Goal: Task Accomplishment & Management: Manage account settings

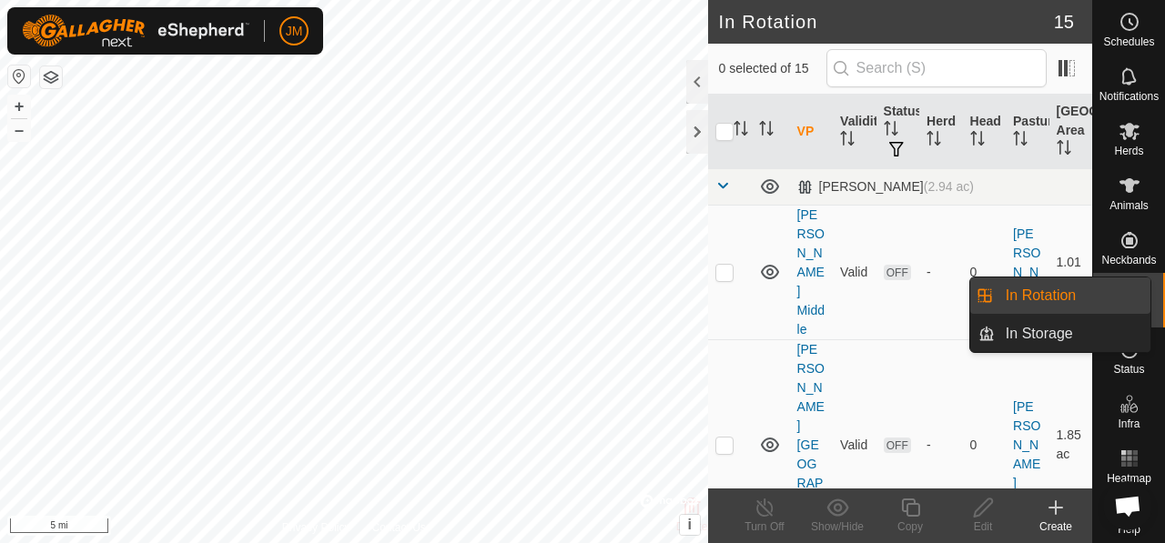
scroll to position [1535, 0]
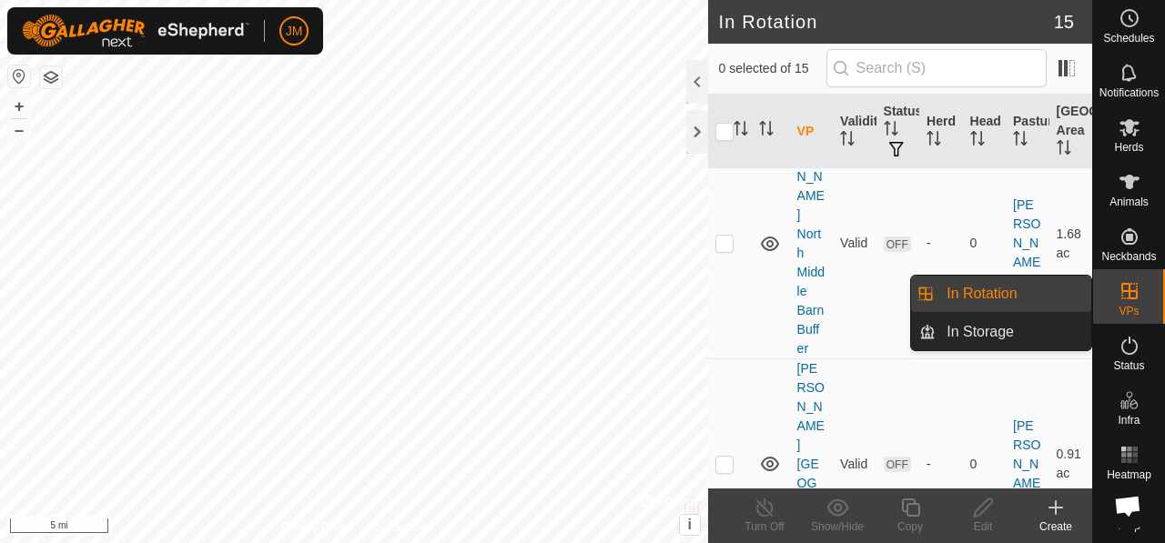
click at [1023, 294] on link "In Rotation" at bounding box center [1014, 294] width 156 height 36
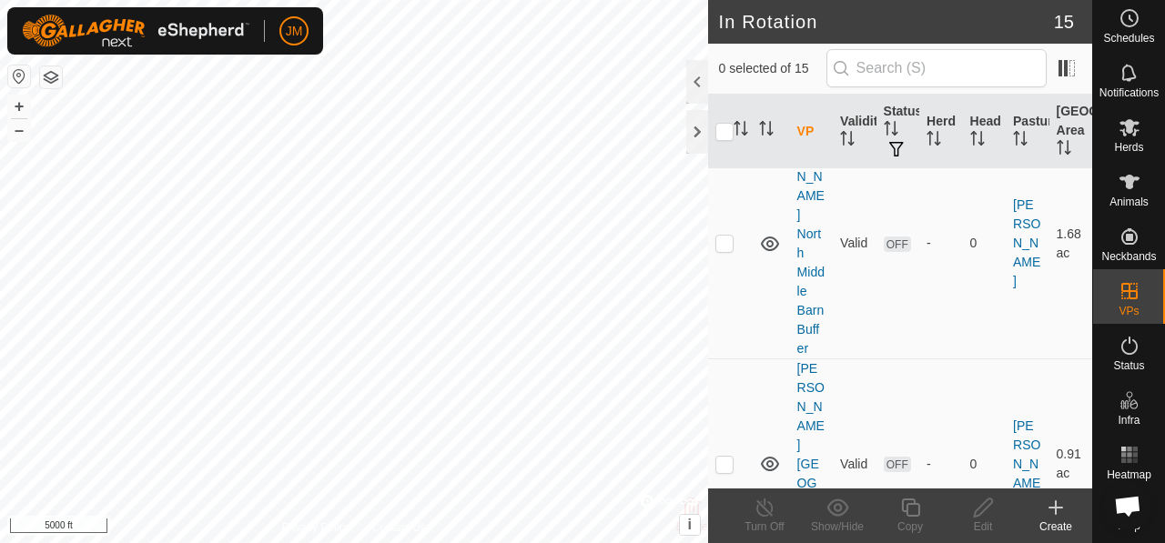
checkbox input "true"
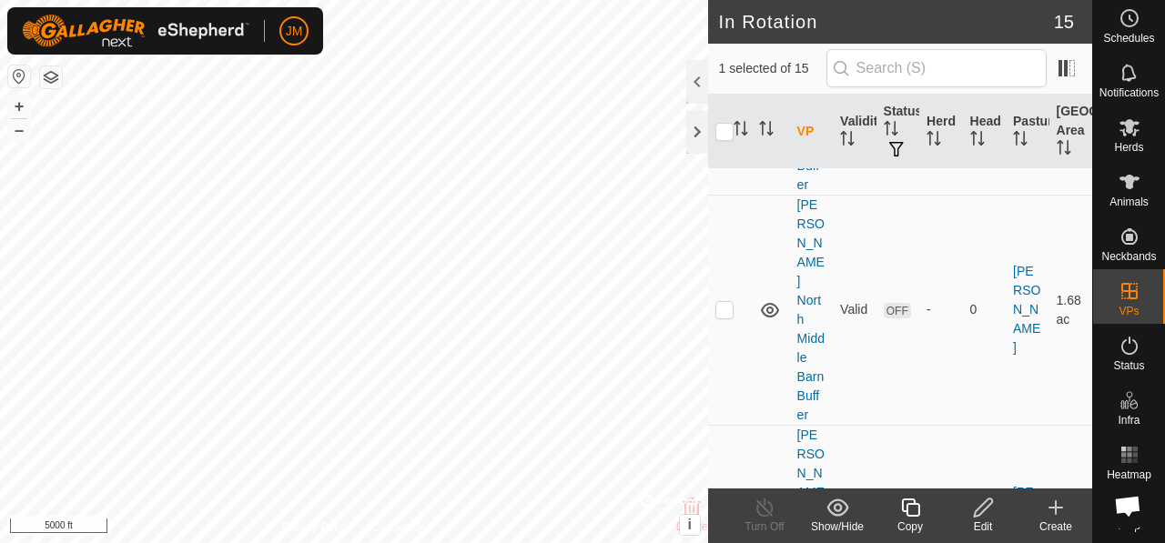
scroll to position [1473, 0]
click at [977, 505] on icon at bounding box center [983, 508] width 23 height 22
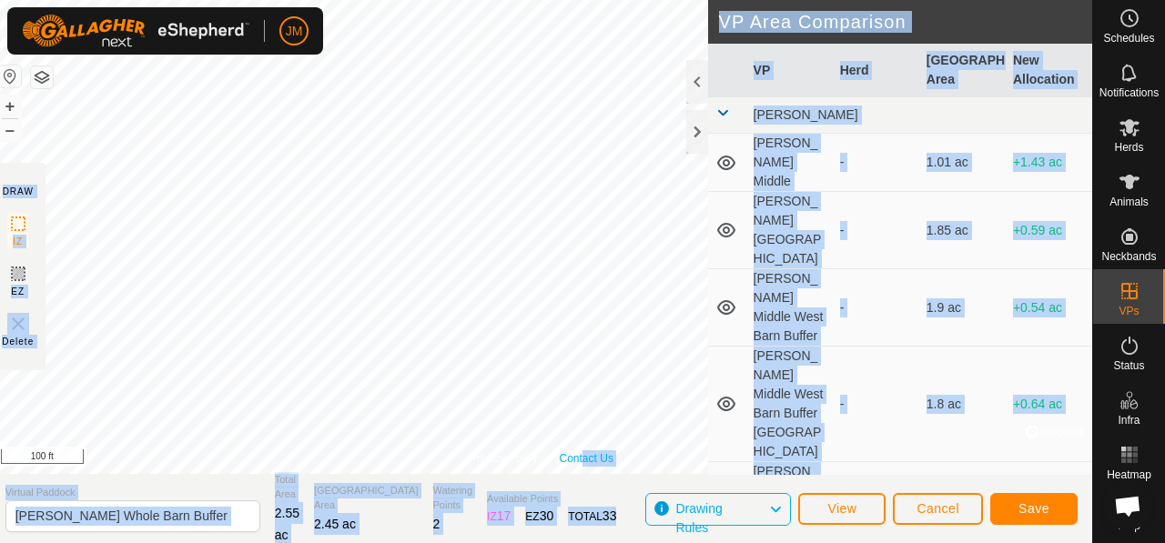
click at [586, 448] on div "Privacy Policy Contact Us Status: OFF Type: Inclusion Zone + – ⇧ i © Mapbox , ©…" at bounding box center [541, 271] width 1101 height 543
click at [1027, 510] on span "Save" at bounding box center [1033, 508] width 31 height 15
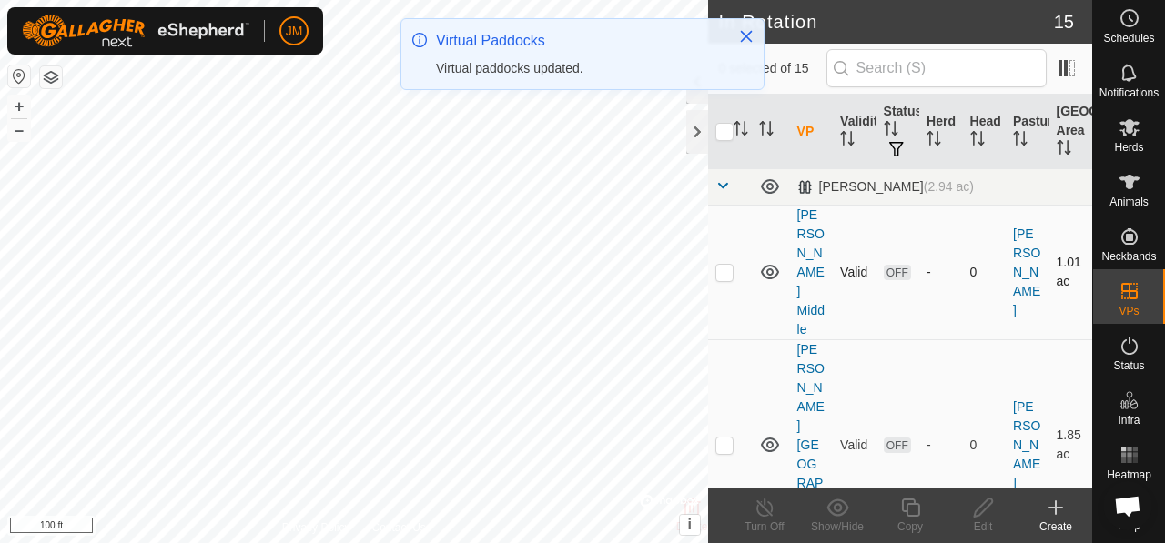
click at [719, 265] on p-checkbox at bounding box center [724, 272] width 18 height 15
checkbox input "true"
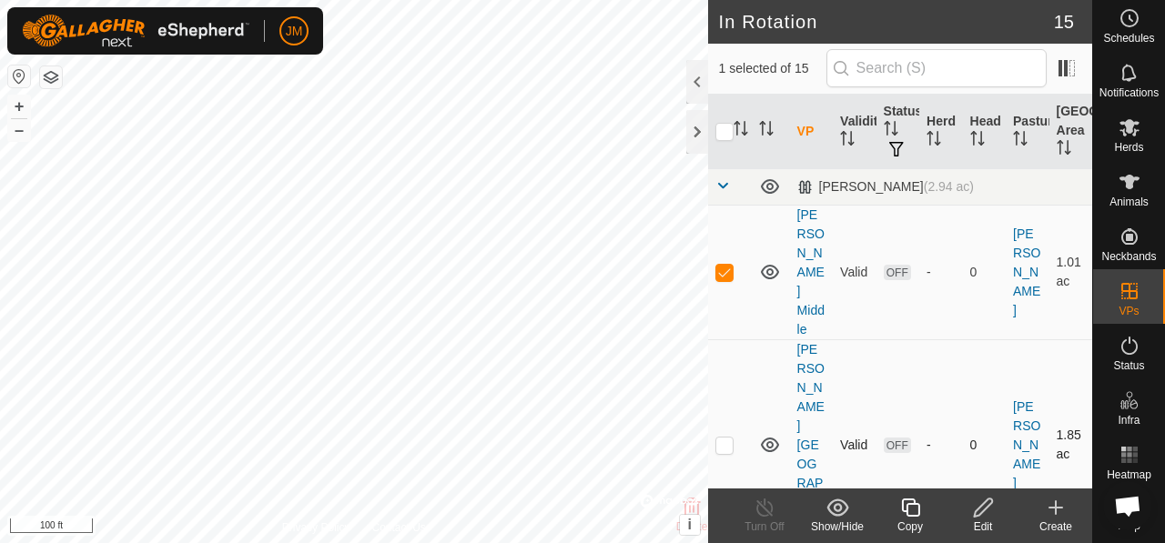
click at [726, 438] on p-checkbox at bounding box center [724, 445] width 18 height 15
checkbox input "false"
click at [726, 265] on p-checkbox at bounding box center [724, 272] width 18 height 15
checkbox input "false"
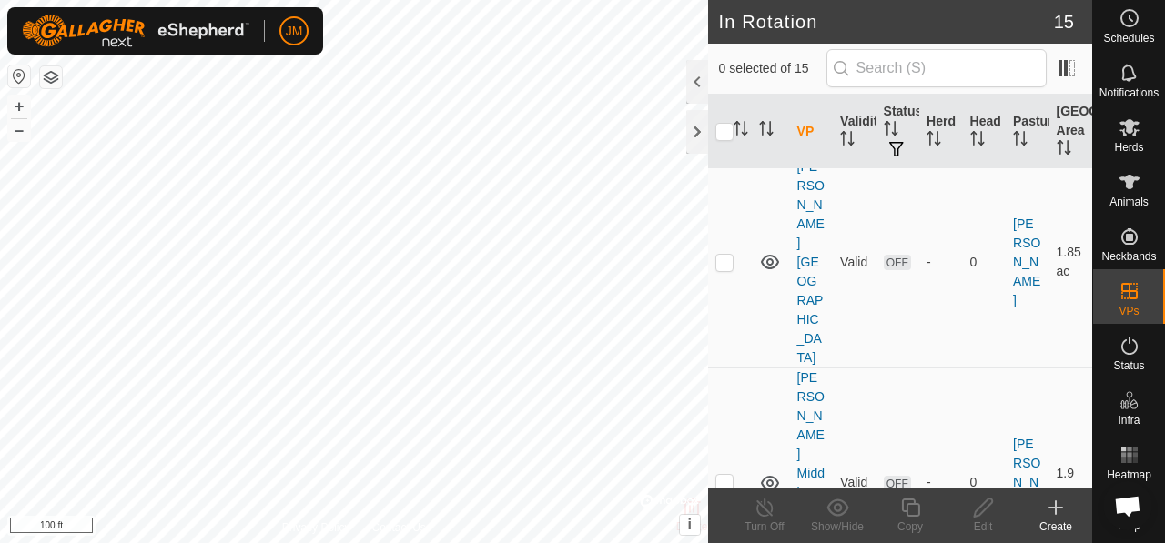
scroll to position [187, 0]
click at [730, 471] on p-checkbox at bounding box center [724, 478] width 18 height 15
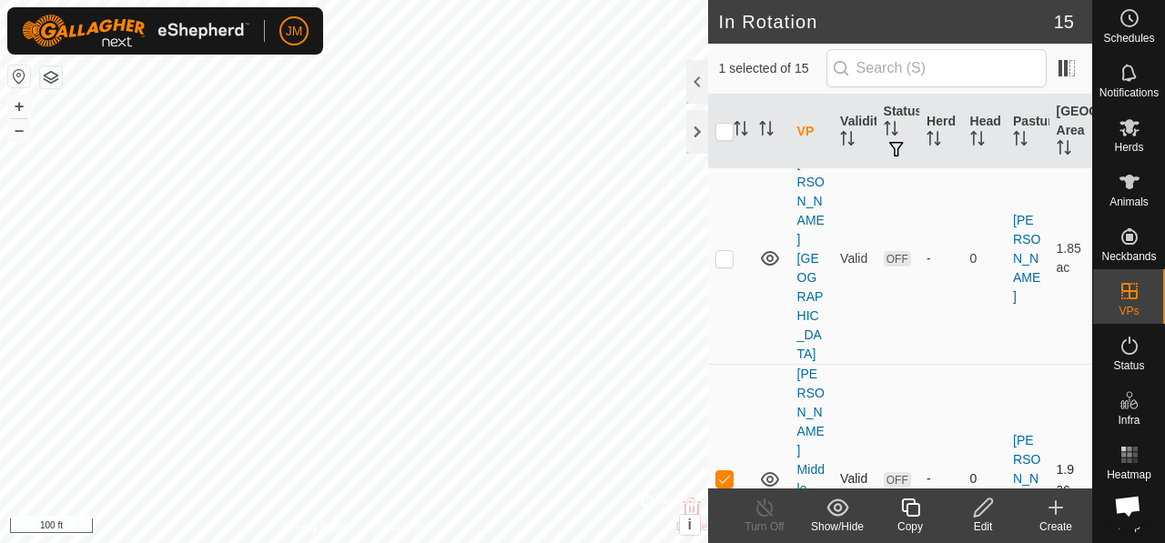
click at [724, 471] on p-checkbox at bounding box center [724, 478] width 18 height 15
checkbox input "false"
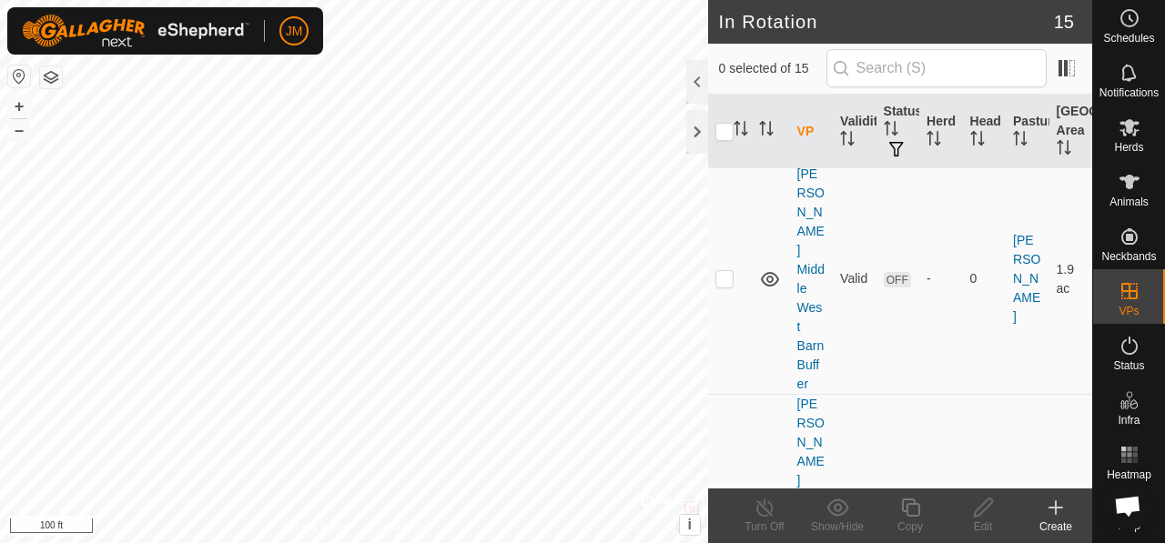
scroll to position [390, 0]
checkbox input "false"
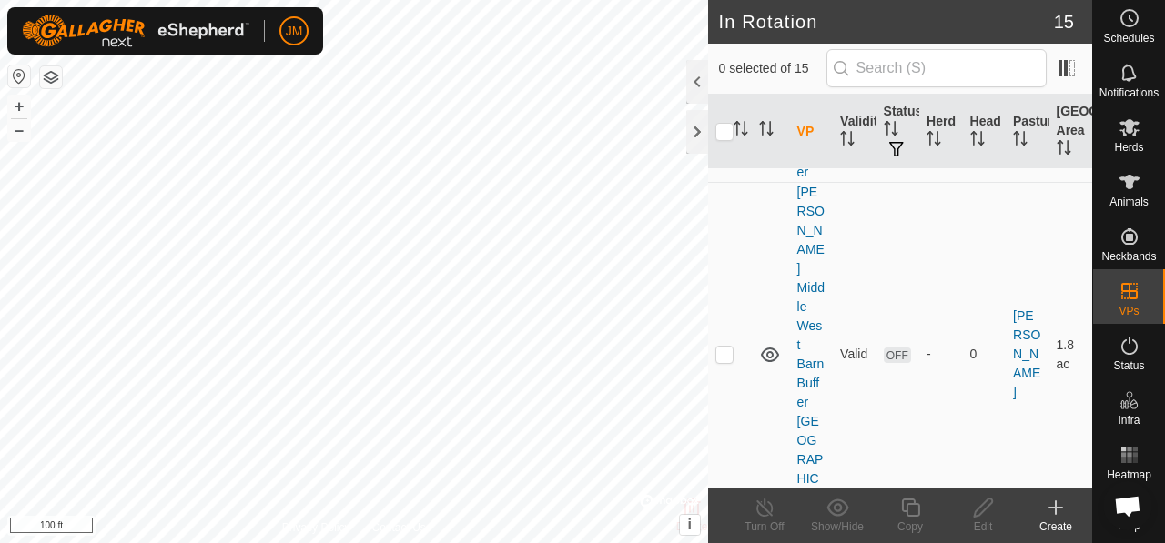
scroll to position [1650, 0]
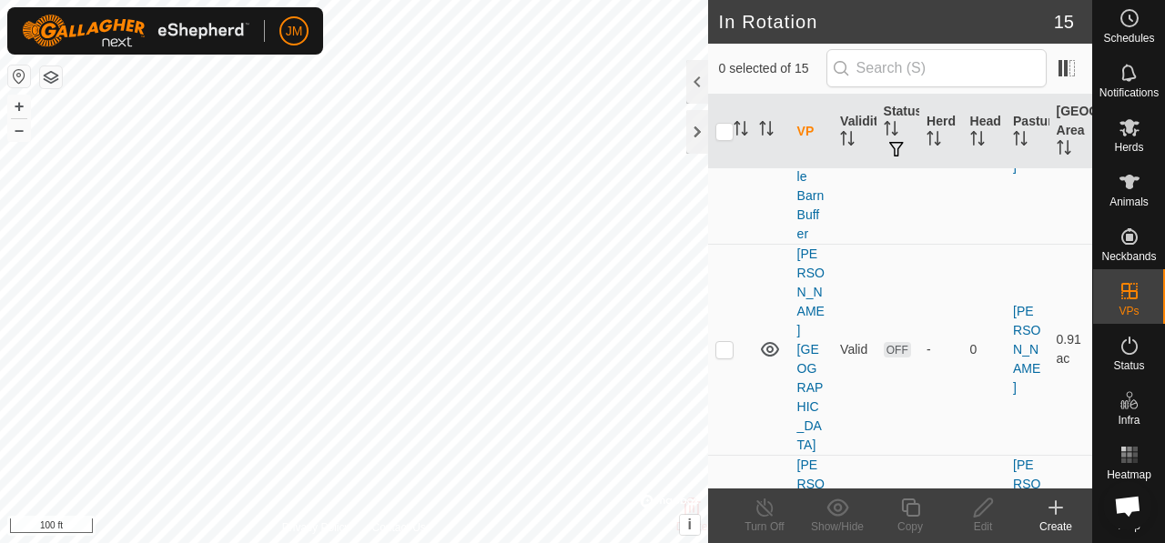
checkbox input "false"
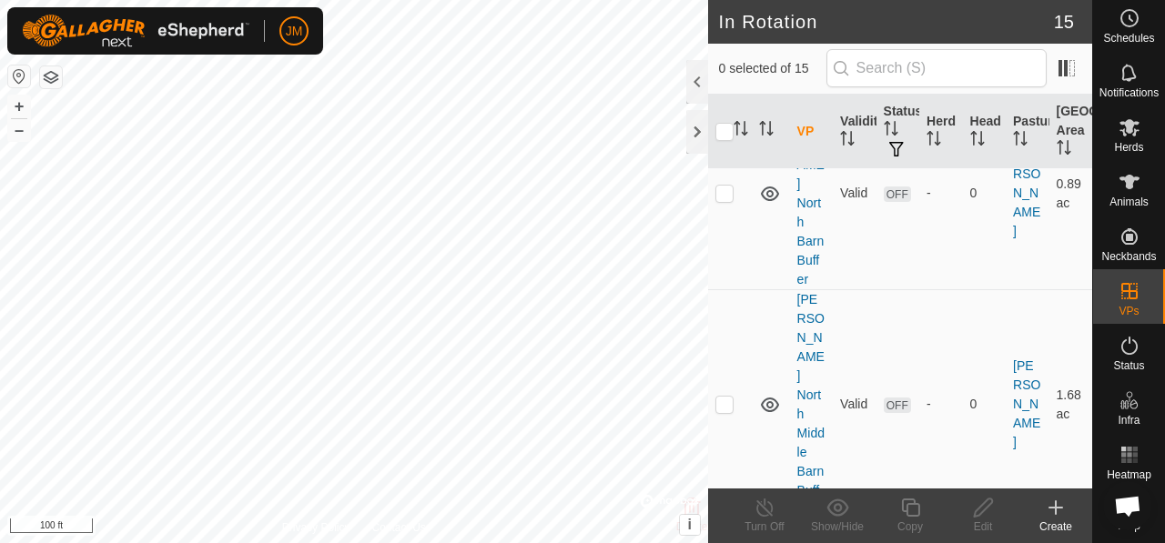
scroll to position [1367, 0]
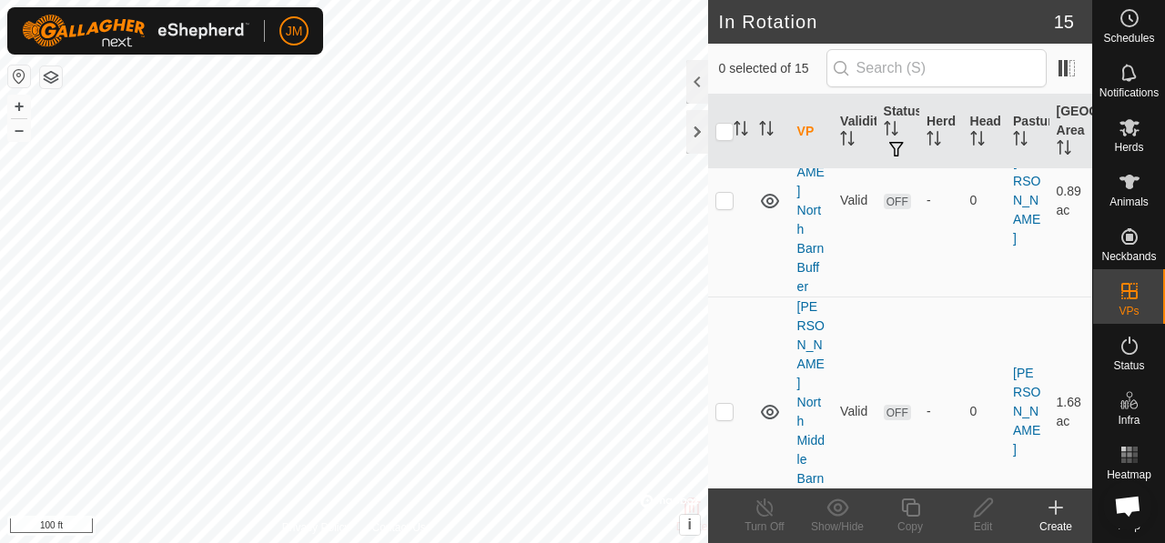
checkbox input "true"
click at [1120, 119] on icon at bounding box center [1129, 127] width 20 height 17
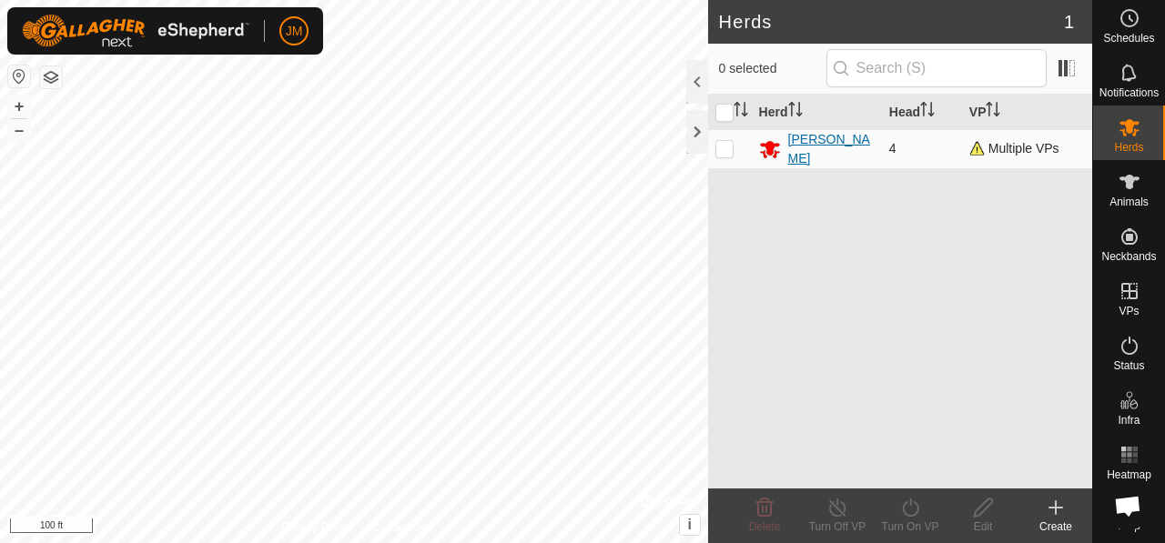
click at [814, 139] on div "[PERSON_NAME]" at bounding box center [831, 149] width 86 height 38
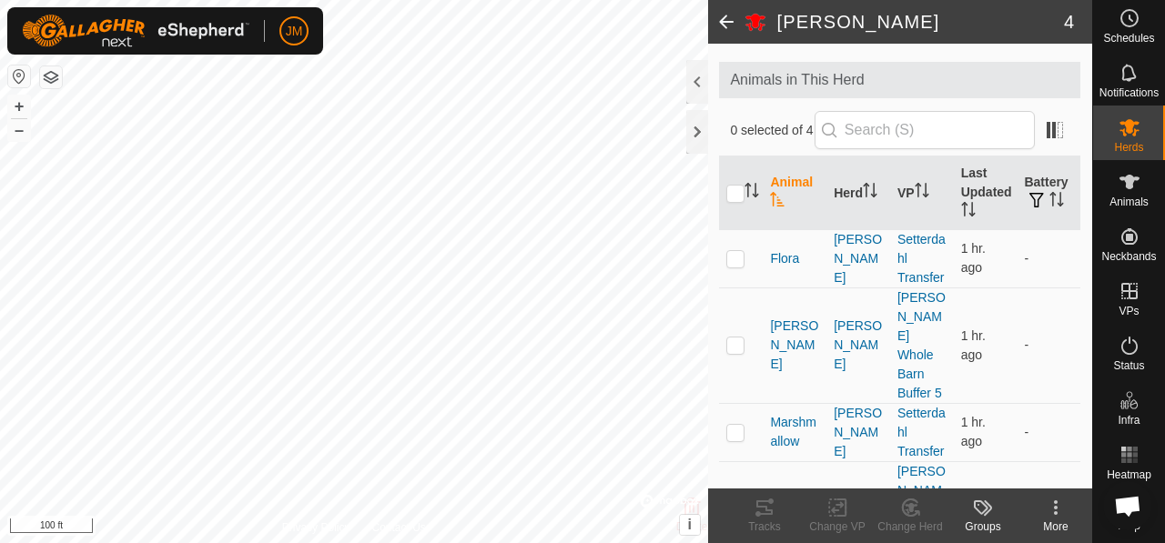
scroll to position [84, 0]
click at [740, 342] on p-checkbox at bounding box center [735, 343] width 18 height 15
checkbox input "true"
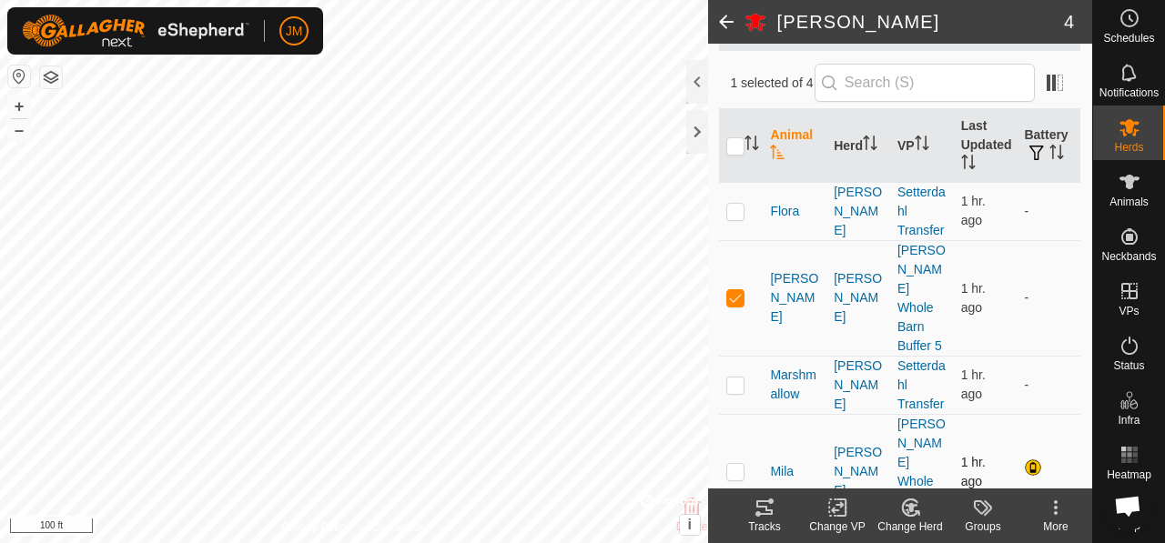
click at [733, 464] on p-checkbox at bounding box center [735, 471] width 18 height 15
checkbox input "true"
click at [839, 512] on icon at bounding box center [837, 508] width 23 height 22
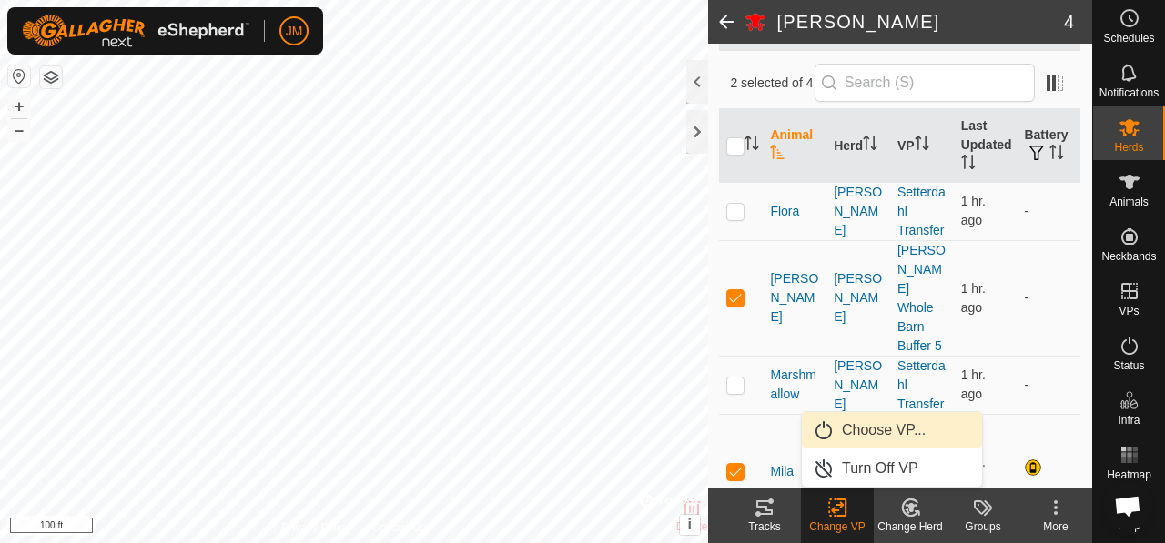
click at [866, 436] on link "Choose VP..." at bounding box center [892, 430] width 180 height 36
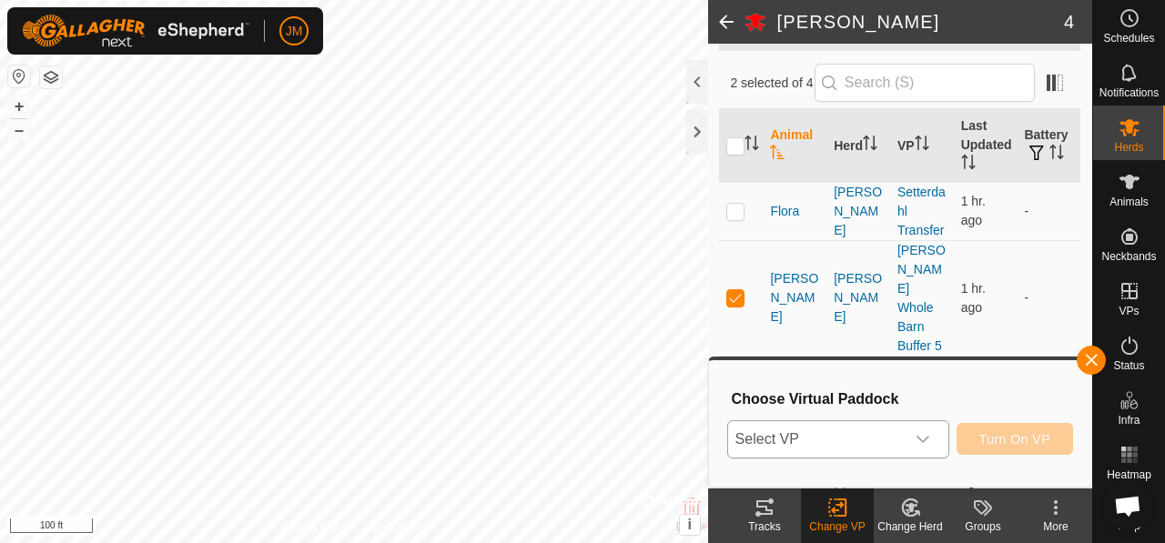
click at [926, 439] on icon "dropdown trigger" at bounding box center [923, 439] width 15 height 15
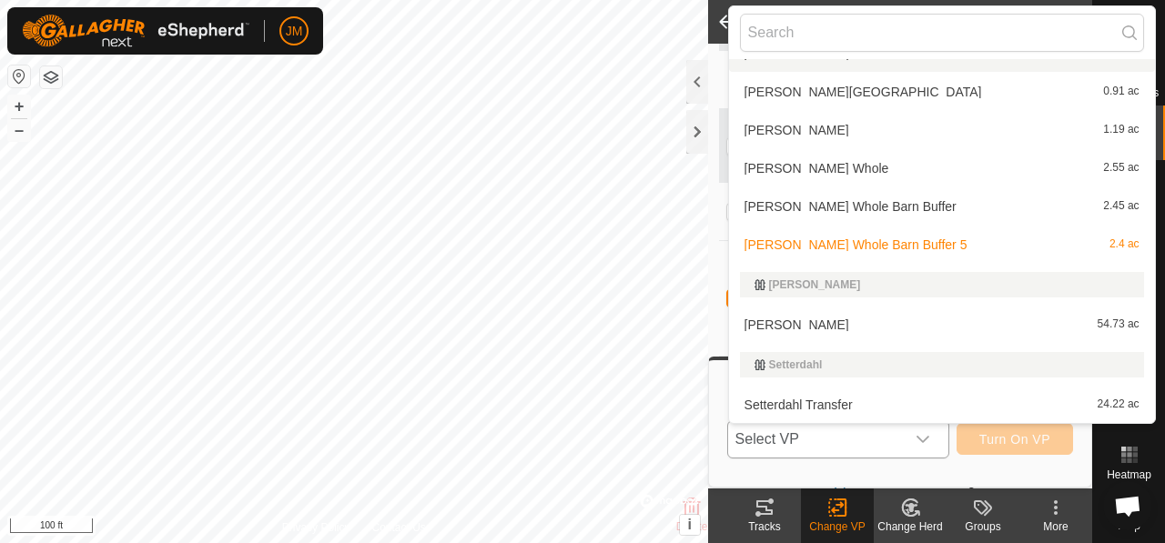
scroll to position [321, 0]
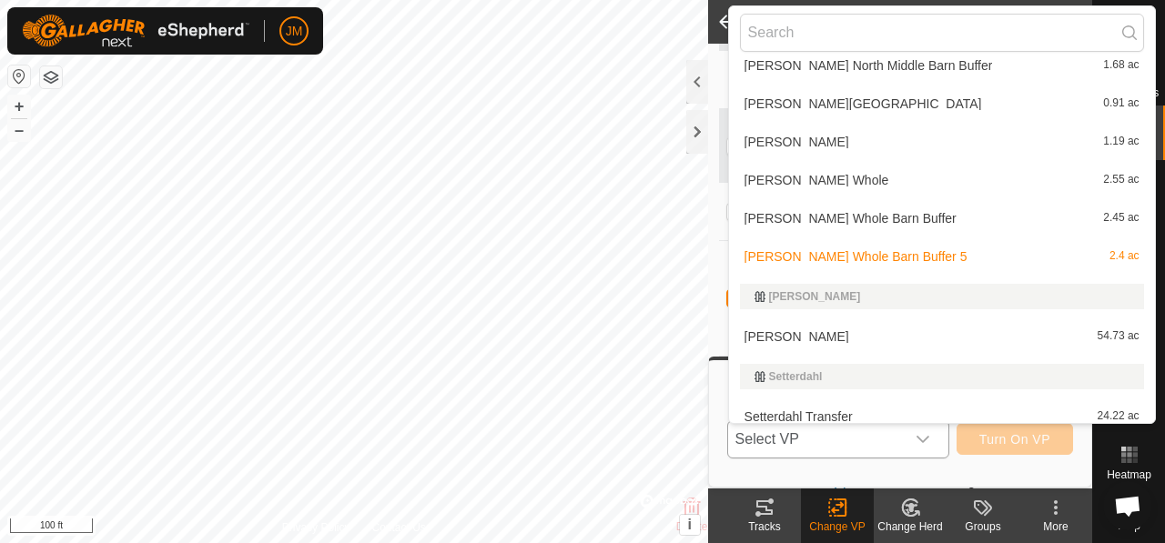
click at [755, 216] on li "[PERSON_NAME] Whole Barn Buffer 2.45 ac" at bounding box center [942, 218] width 426 height 36
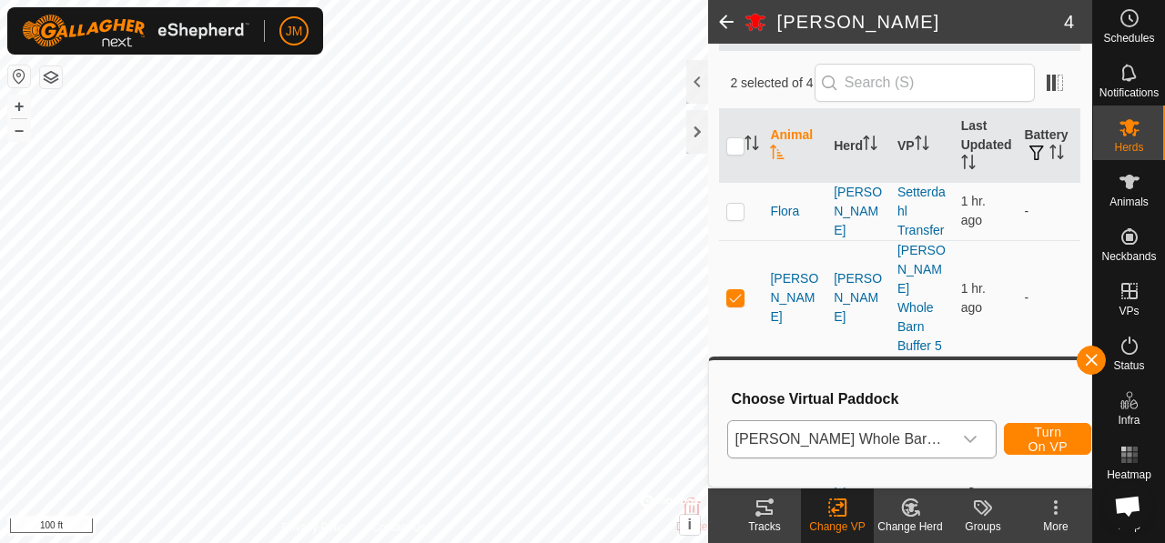
click at [755, 216] on td at bounding box center [741, 211] width 44 height 58
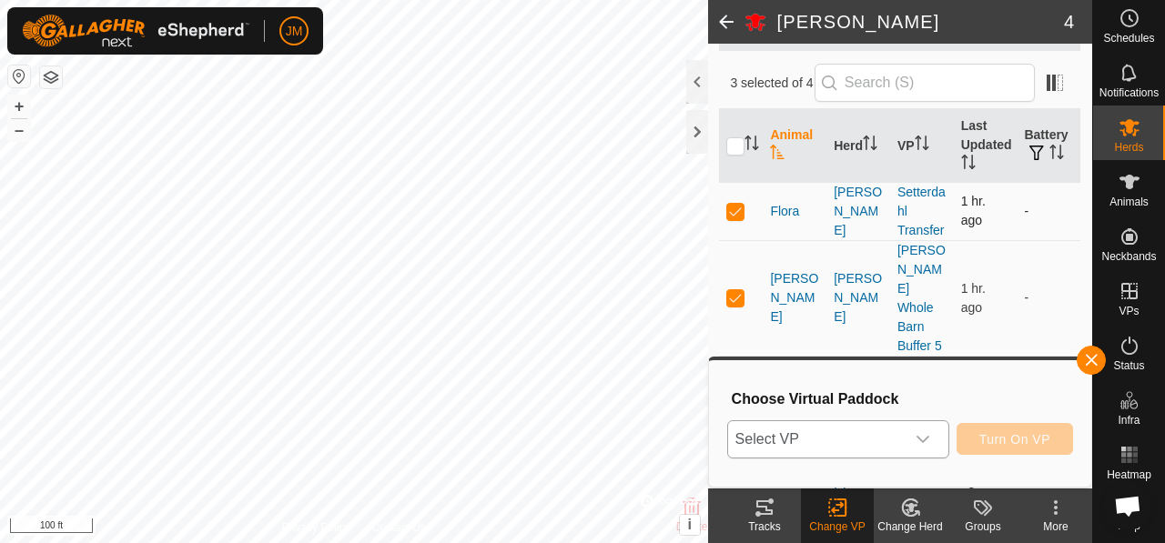
click at [741, 218] on p-checkbox at bounding box center [735, 211] width 18 height 15
checkbox input "false"
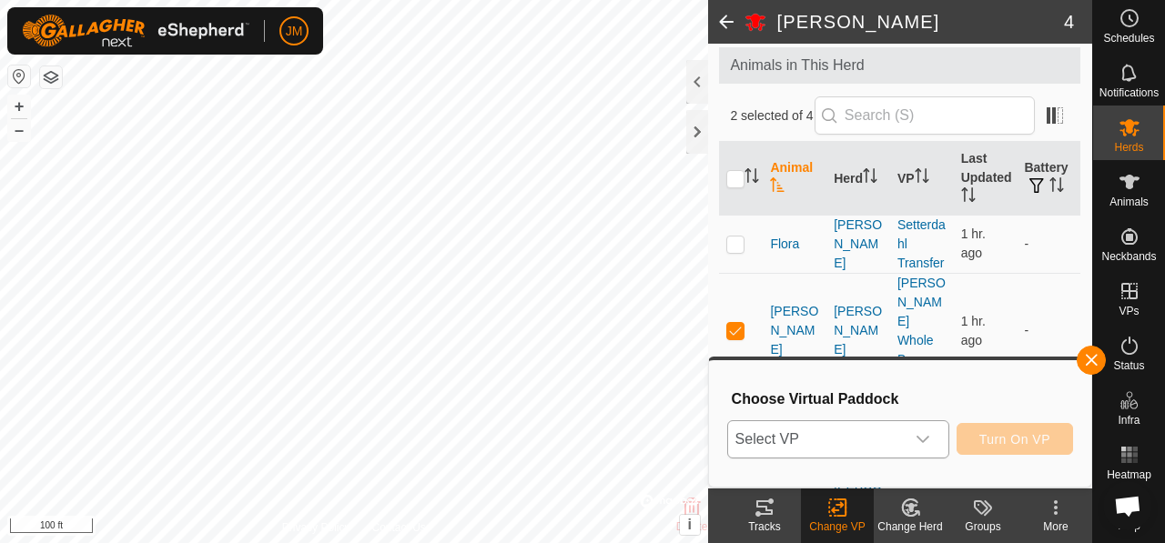
scroll to position [129, 0]
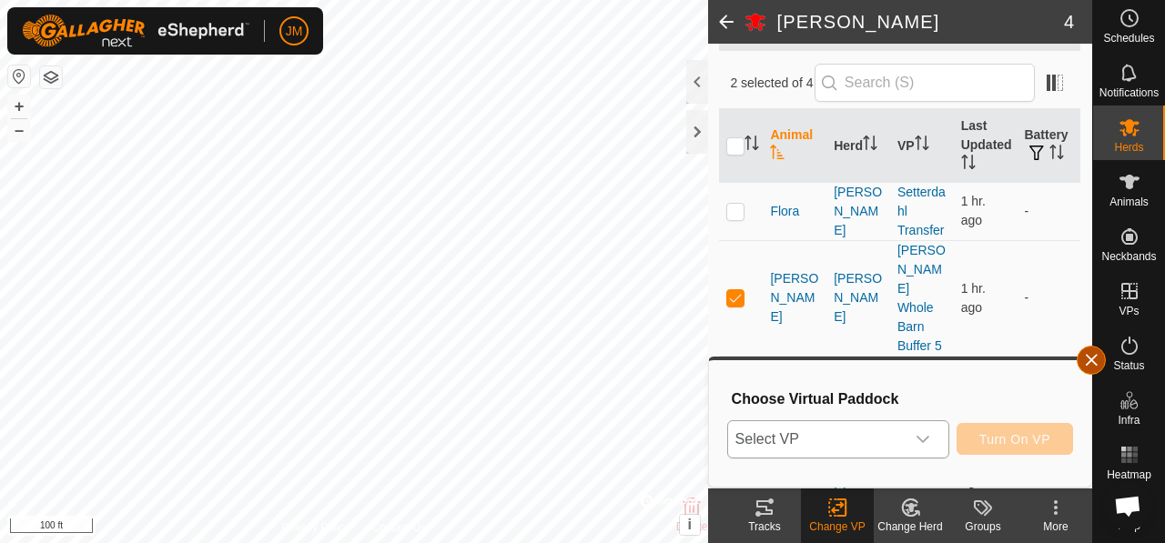
click at [1096, 364] on button "button" at bounding box center [1091, 360] width 29 height 29
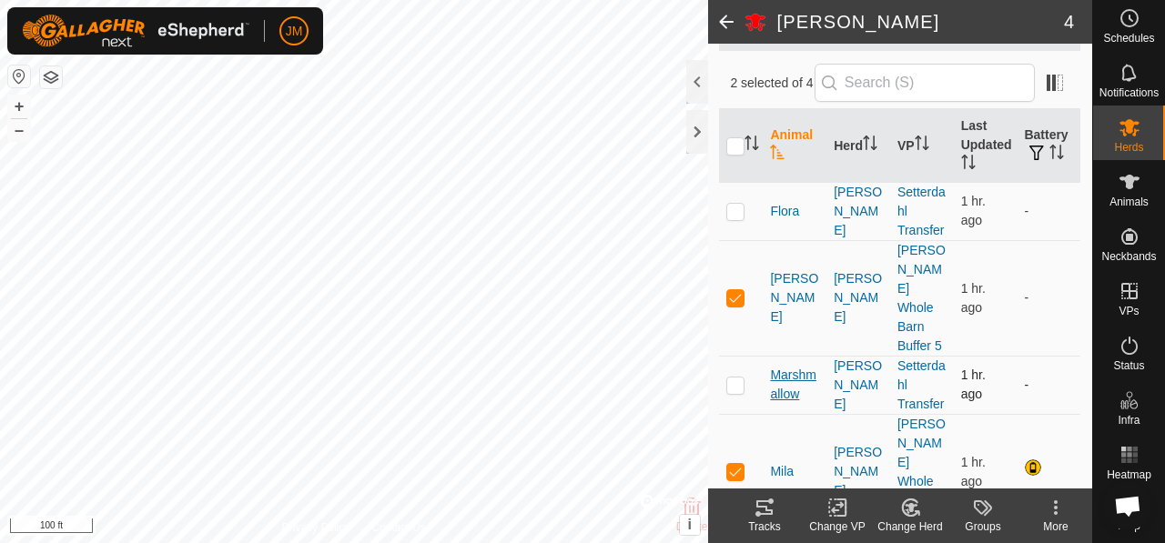
click at [792, 390] on span "Marshmallow" at bounding box center [794, 385] width 49 height 38
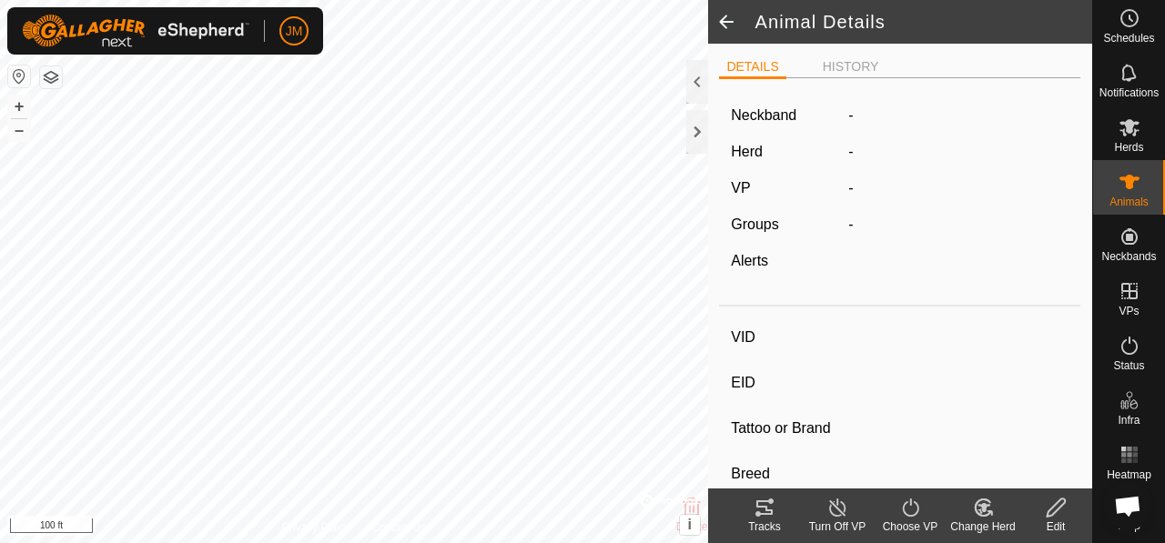
click at [828, 501] on icon at bounding box center [837, 508] width 23 height 22
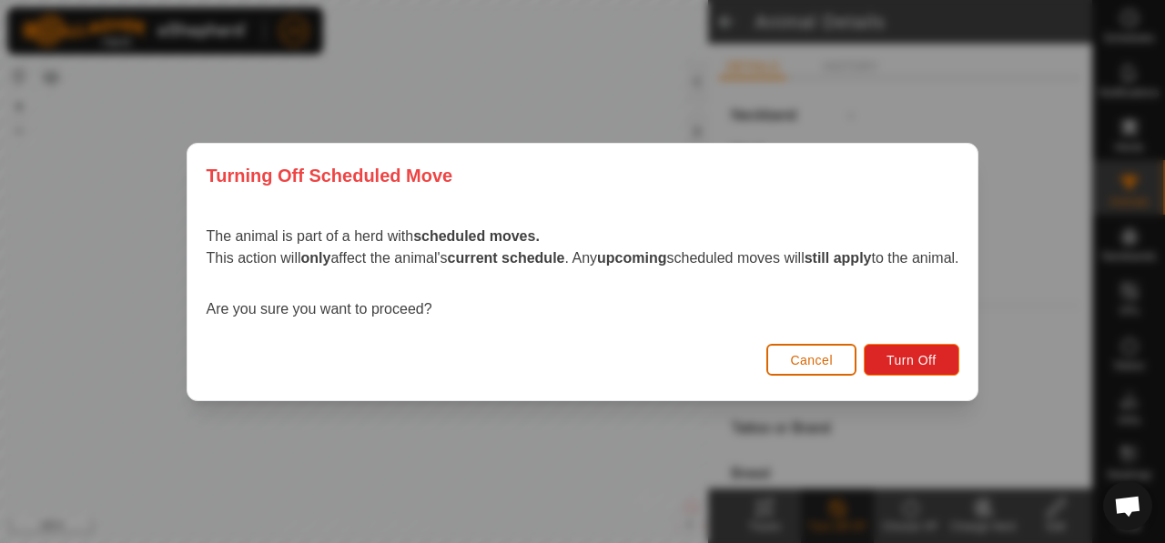
type input "Marshmallow"
type input "-"
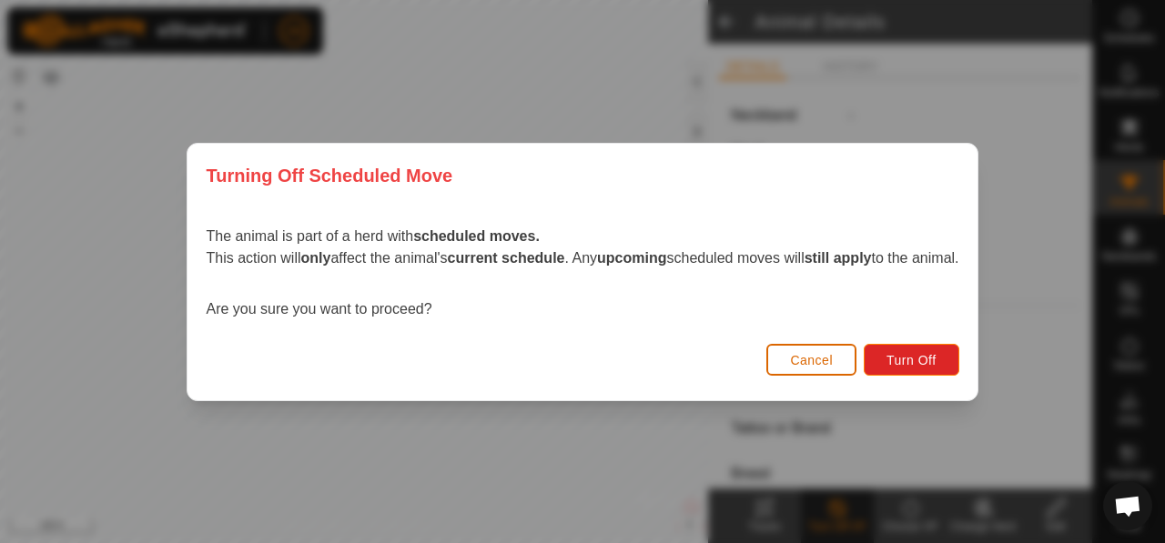
type input "0 kg"
type input "-"
click at [805, 353] on span "Cancel" at bounding box center [811, 360] width 43 height 15
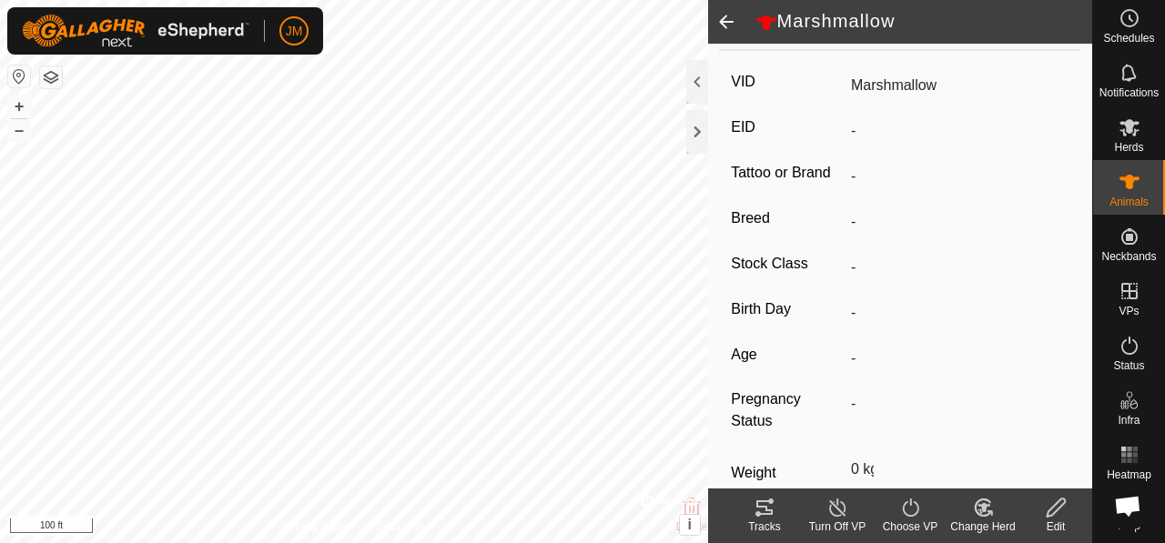
scroll to position [369, 0]
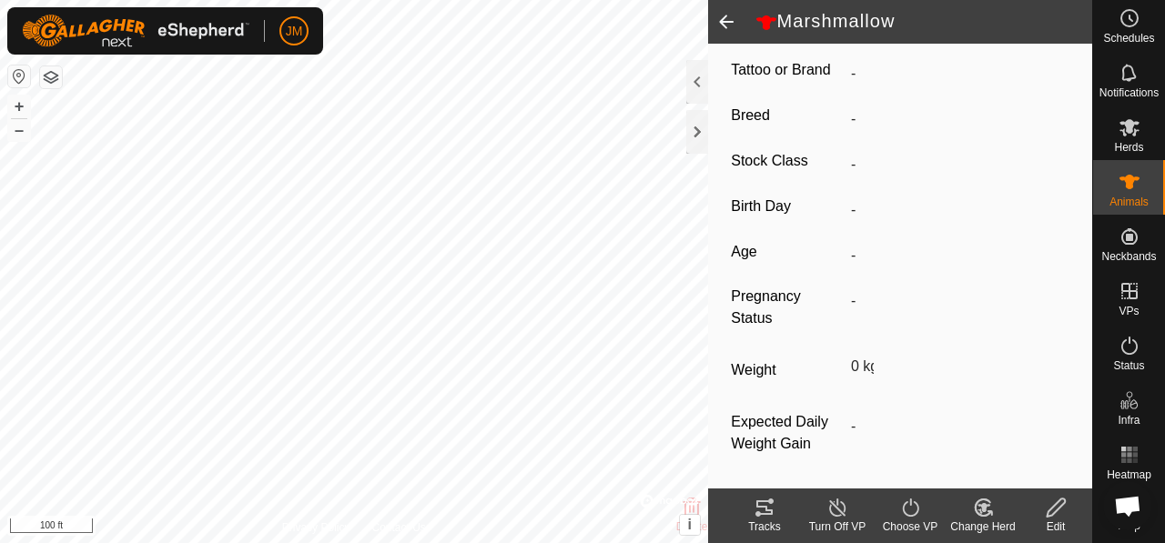
click at [911, 504] on icon at bounding box center [910, 508] width 23 height 22
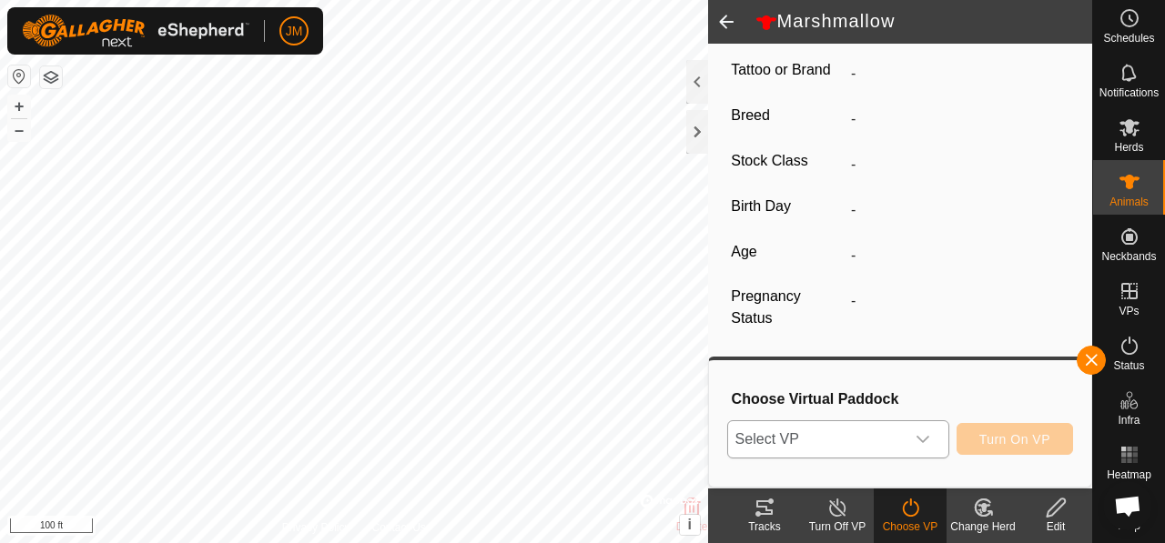
click at [925, 438] on icon "dropdown trigger" at bounding box center [923, 439] width 15 height 15
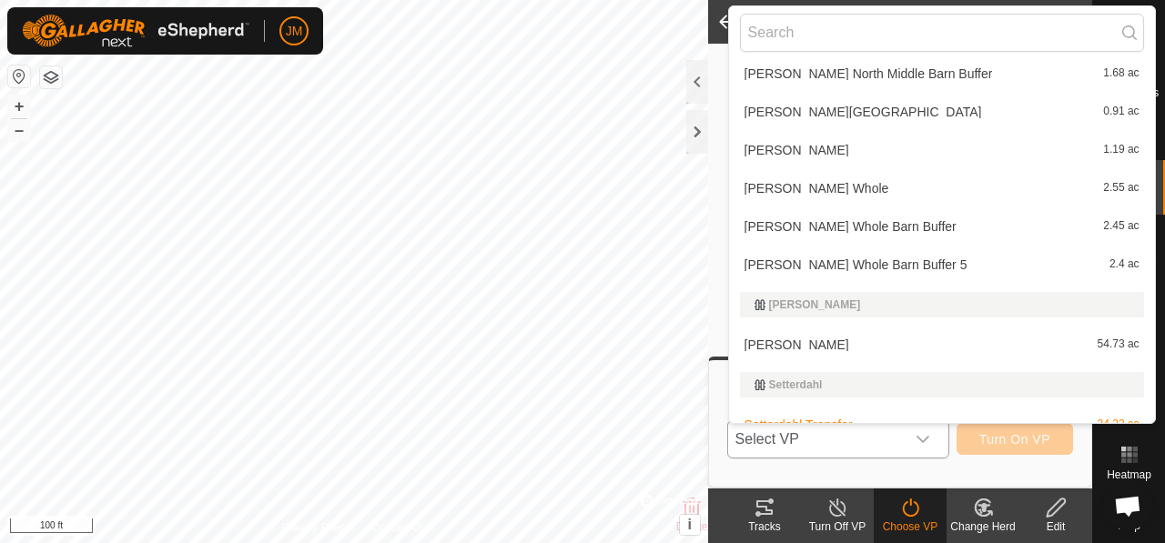
scroll to position [324, 0]
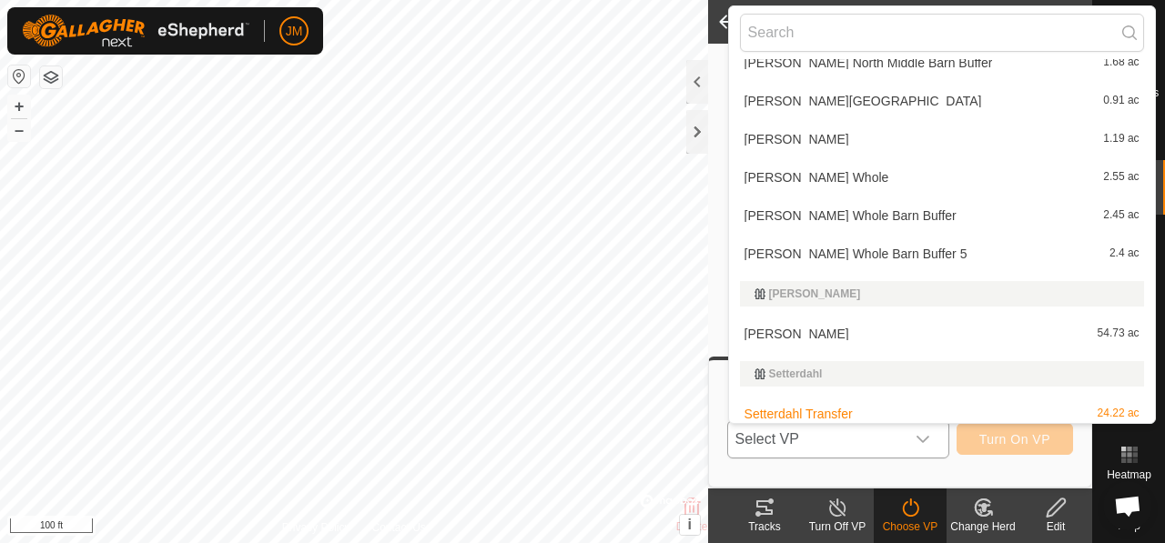
click at [772, 219] on li "[PERSON_NAME] Whole Barn Buffer 2.45 ac" at bounding box center [942, 215] width 426 height 36
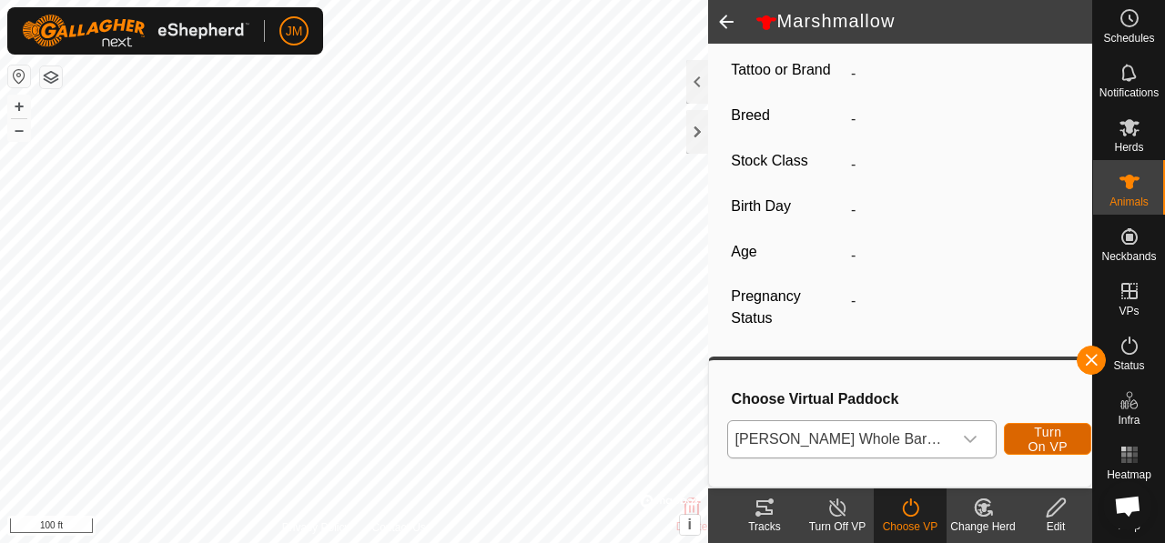
click at [1027, 444] on span "Turn On VP" at bounding box center [1048, 439] width 42 height 29
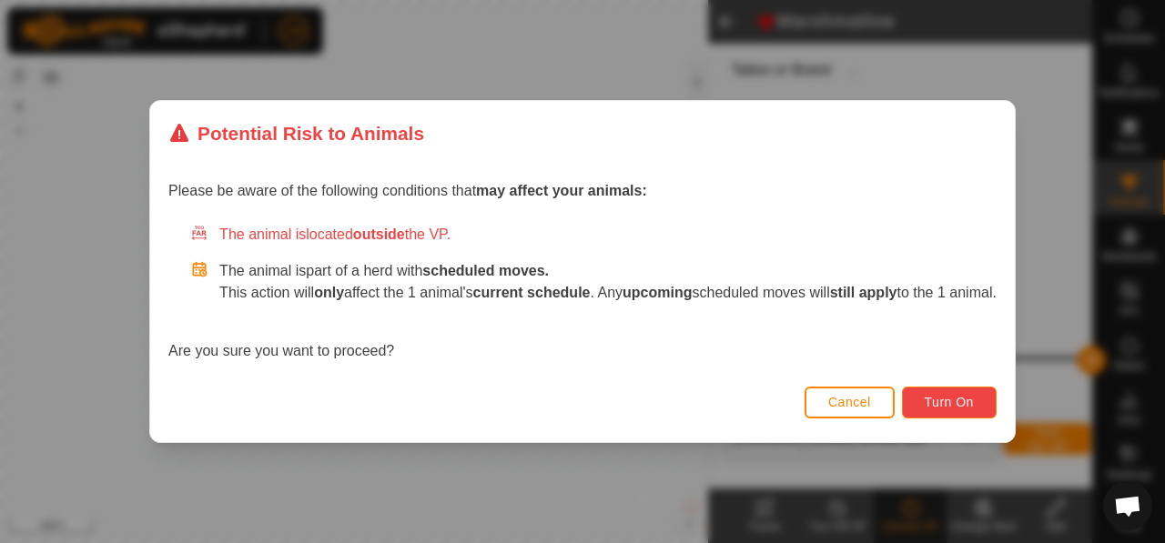
click at [961, 398] on span "Turn On" at bounding box center [949, 402] width 49 height 15
